Goal: Book appointment/travel/reservation

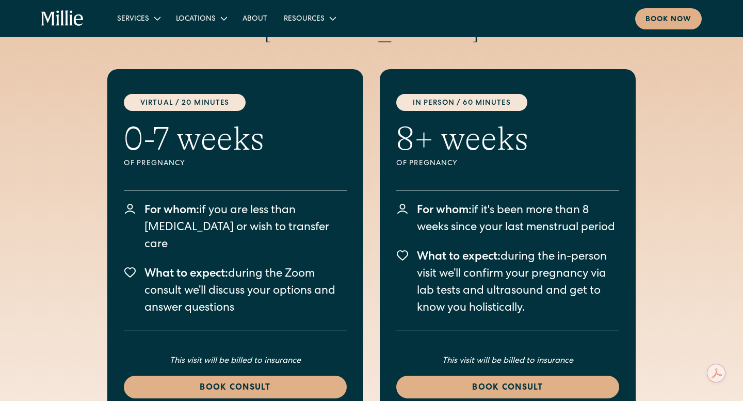
scroll to position [2931, 0]
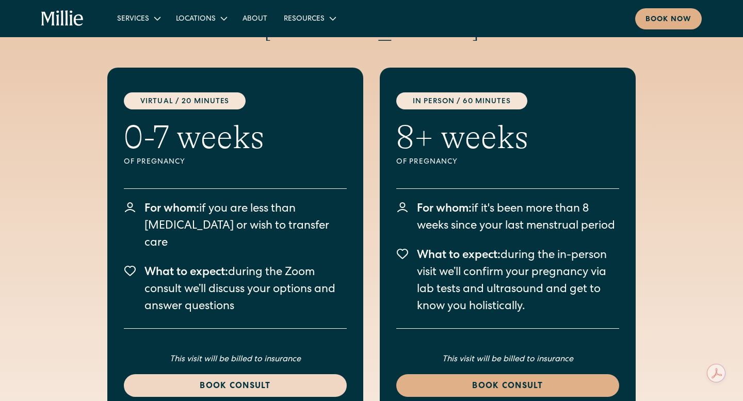
click at [250, 380] on div "Book consult" at bounding box center [235, 386] width 198 height 12
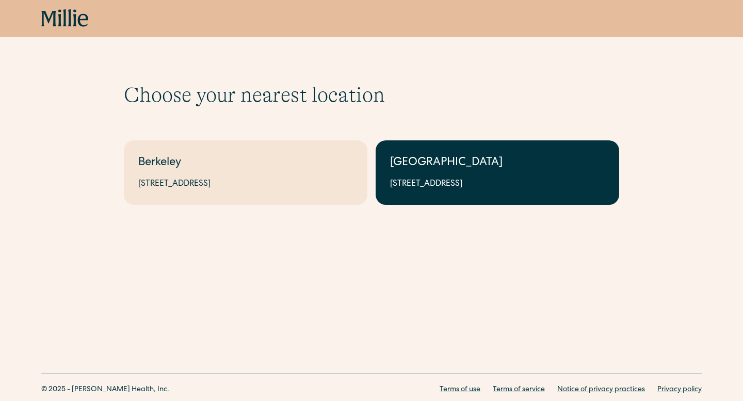
click at [463, 182] on div "1471 Saratoga Ave, Suite 101, San Jose, CA 95129" at bounding box center [497, 184] width 215 height 12
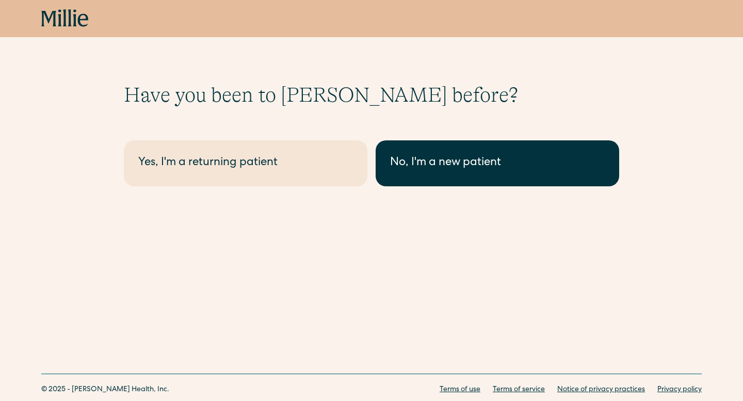
click at [451, 153] on link "No, I'm a new patient" at bounding box center [498, 163] width 244 height 46
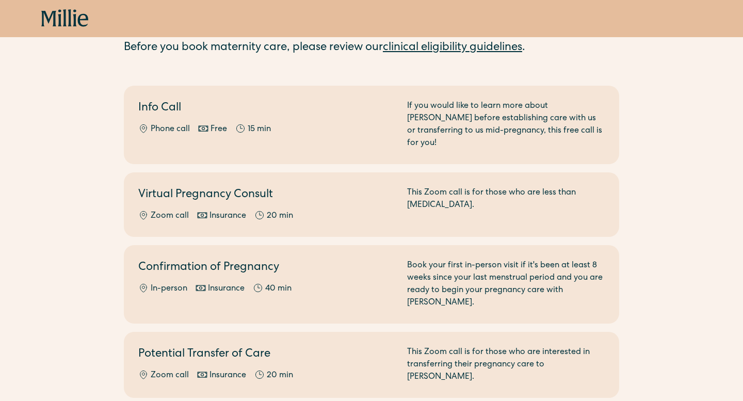
scroll to position [83, 0]
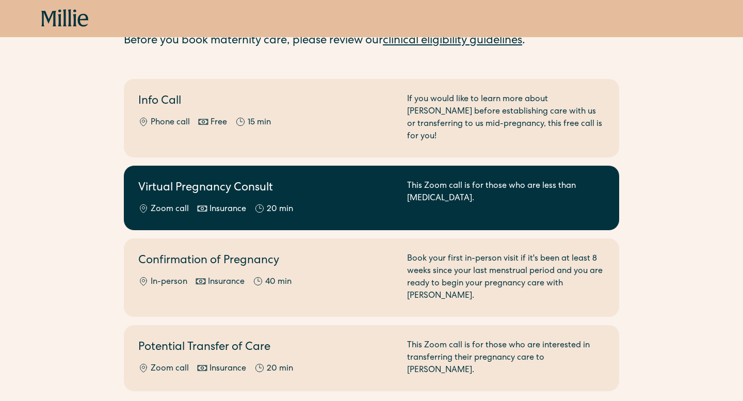
click at [236, 206] on link "Virtual Pregnancy Consult Zoom call Insurance 20 min This Zoom call is for thos…" at bounding box center [371, 198] width 495 height 65
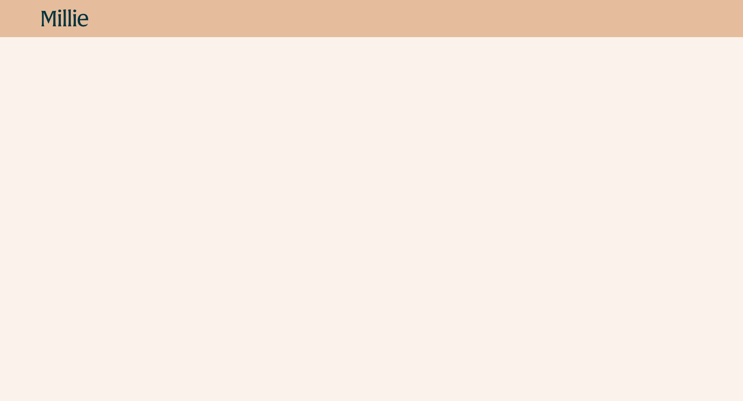
scroll to position [270, 0]
click at [115, 208] on div "Schedule your appointment Start here if you are less than [MEDICAL_DATA]. Meet …" at bounding box center [371, 120] width 743 height 616
click at [113, 262] on div "Schedule your appointment Start here if you are less than [MEDICAL_DATA]. Meet …" at bounding box center [371, 77] width 743 height 616
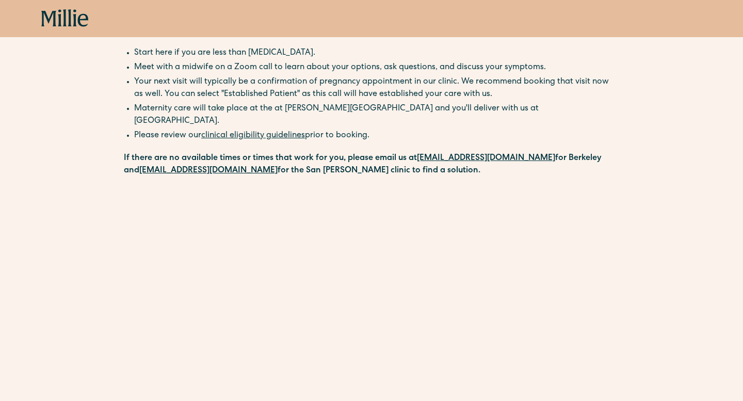
scroll to position [0, 0]
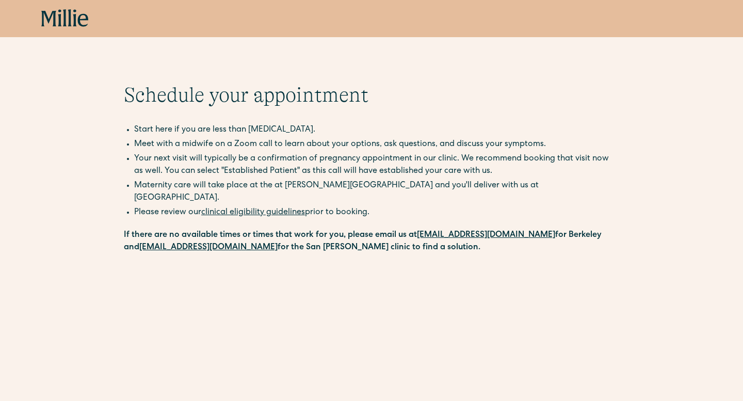
click at [79, 10] on icon at bounding box center [64, 18] width 47 height 19
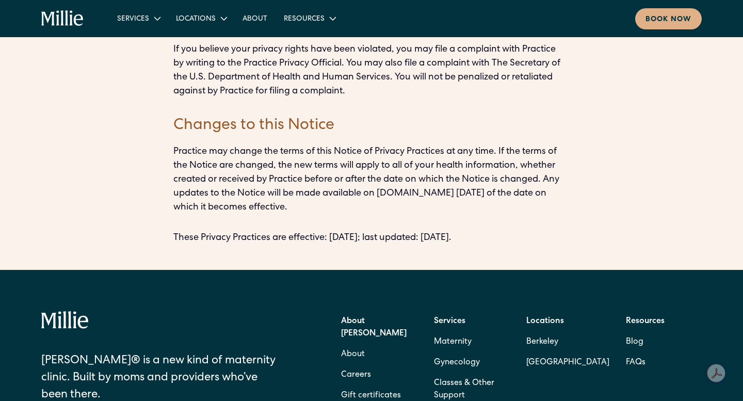
scroll to position [2921, 0]
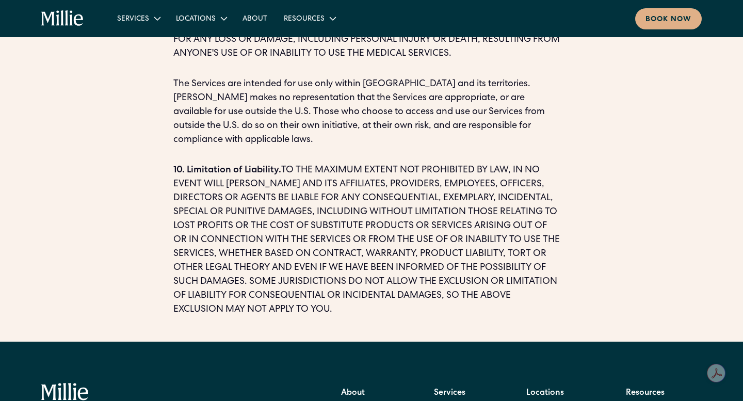
scroll to position [2156, 0]
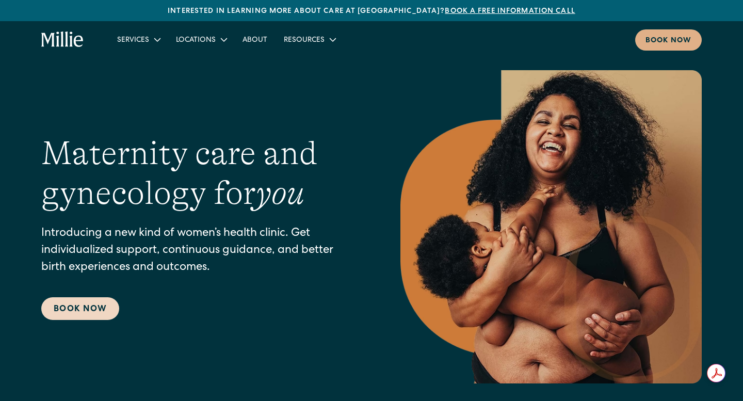
click at [72, 302] on link "Book Now" at bounding box center [80, 308] width 78 height 23
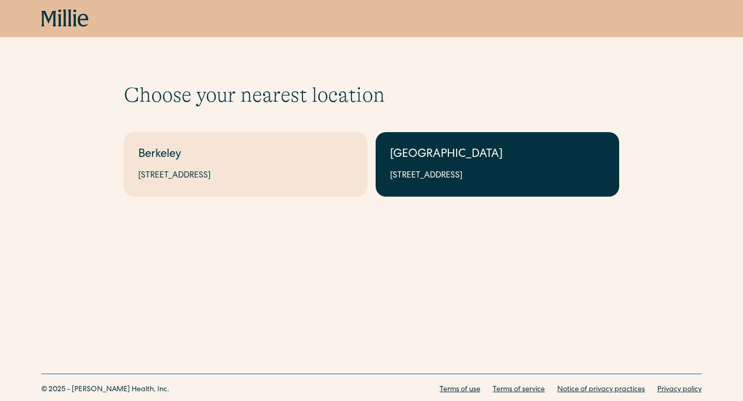
click at [460, 182] on div "1471 Saratoga Ave, Suite 101, San Jose, CA 95129" at bounding box center [497, 176] width 215 height 12
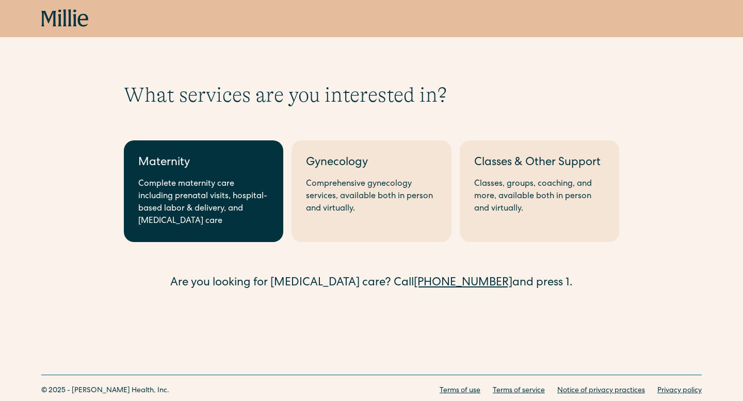
click at [235, 207] on div "Complete maternity care including prenatal visits, hospital-based labor & deliv…" at bounding box center [203, 203] width 131 height 50
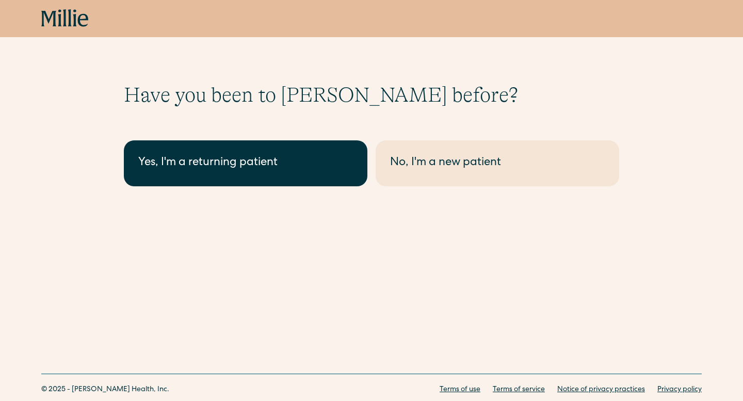
click at [298, 165] on div "Yes, I'm a returning patient" at bounding box center [245, 163] width 215 height 17
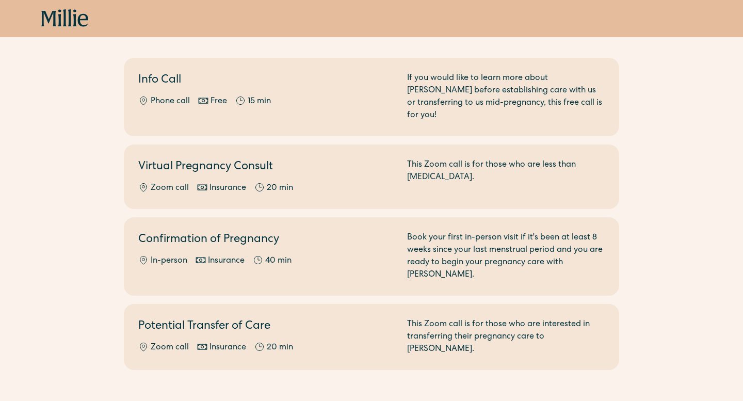
scroll to position [105, 0]
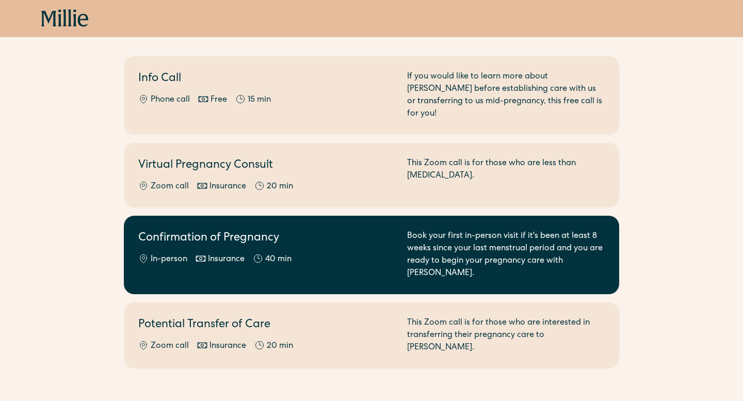
click at [358, 239] on div "Confirmation of Pregnancy In-person Insurance 40 min" at bounding box center [266, 255] width 257 height 50
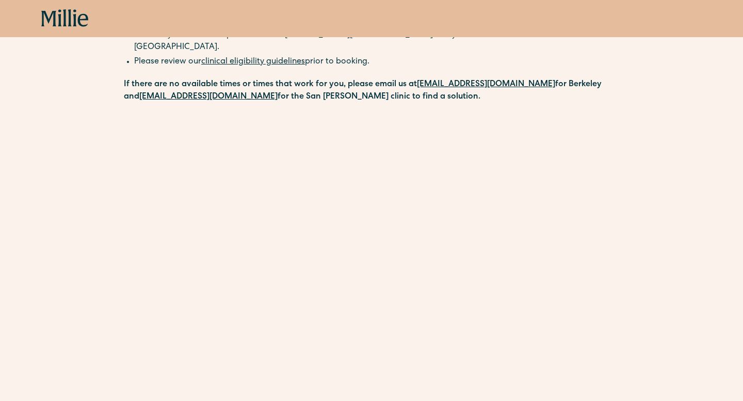
scroll to position [186, 0]
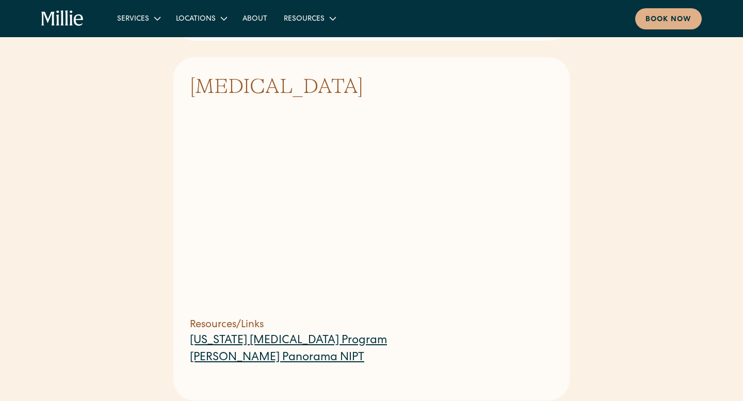
scroll to position [156, 0]
